Goal: Find specific page/section: Find specific page/section

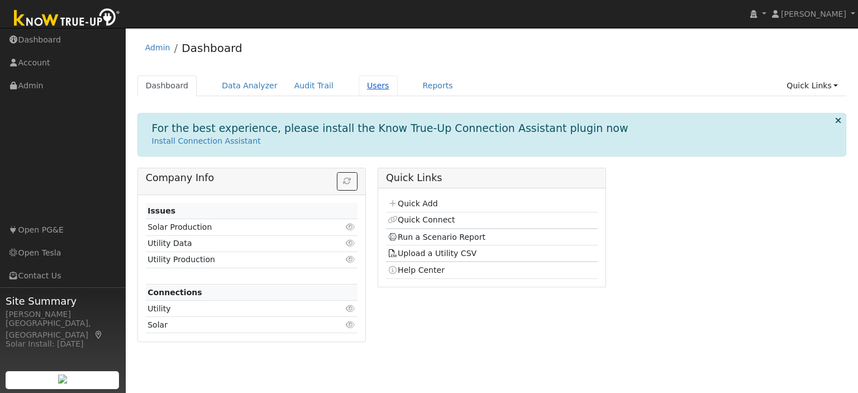
click at [359, 87] on link "Users" at bounding box center [378, 85] width 39 height 21
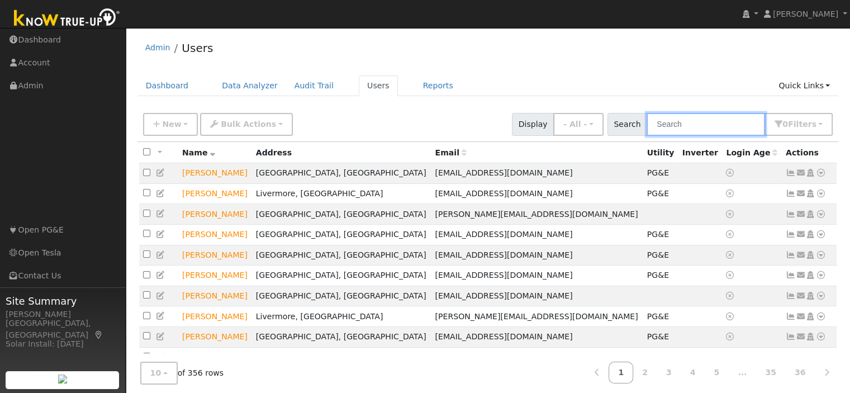
click at [697, 114] on input "text" at bounding box center [705, 124] width 118 height 23
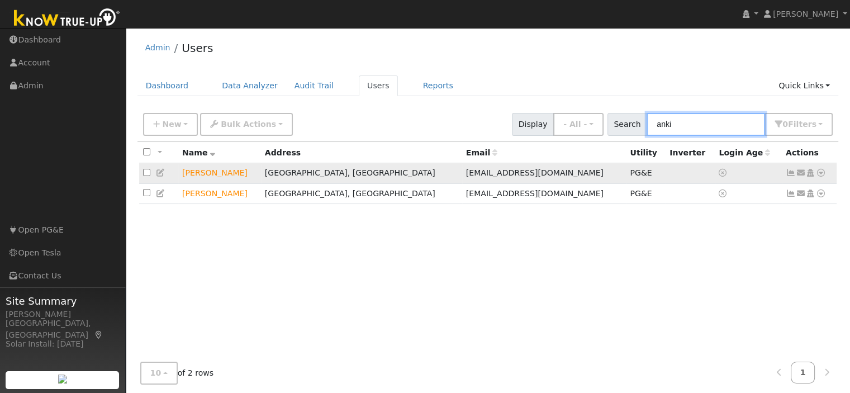
type input "anki"
click at [819, 170] on icon at bounding box center [821, 173] width 10 height 8
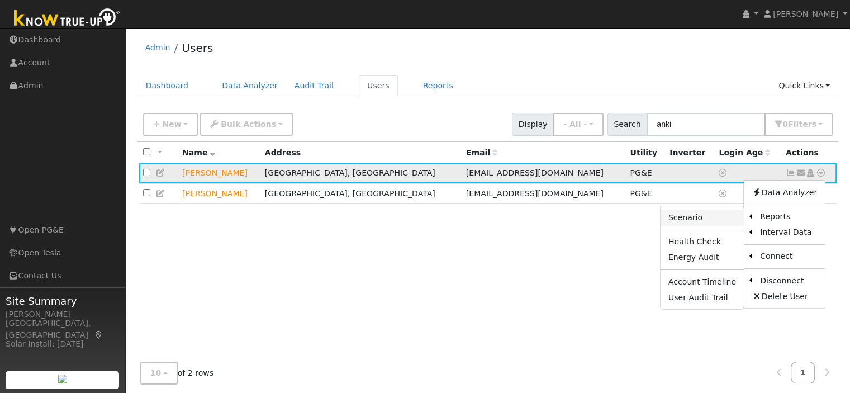
click at [708, 220] on link "Scenario" at bounding box center [701, 218] width 83 height 16
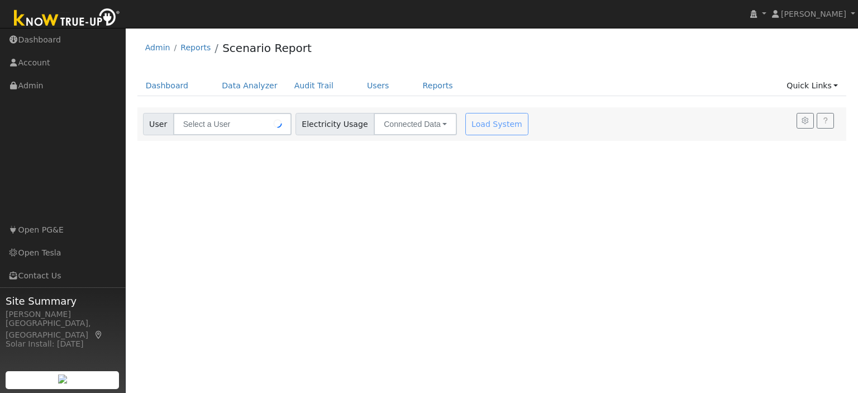
type input "[PERSON_NAME]"
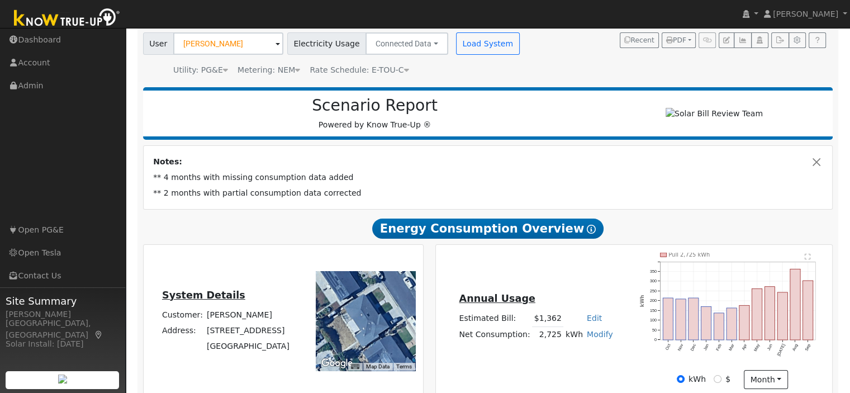
scroll to position [168, 0]
